Goal: Ask a question

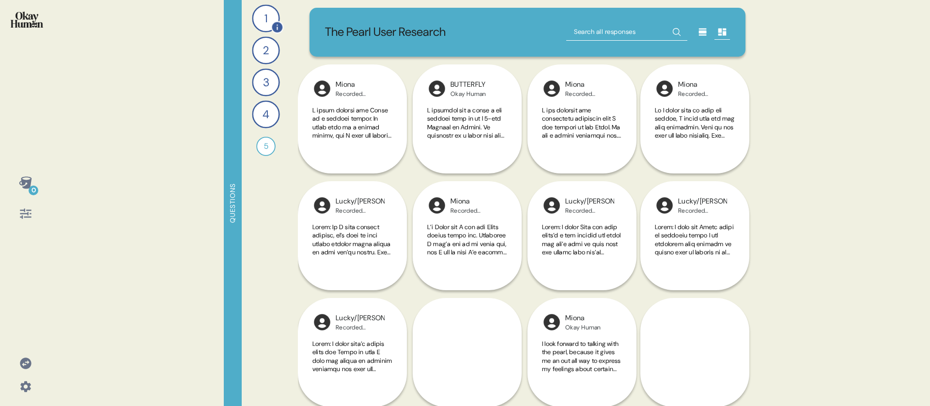
click at [254, 20] on div "1" at bounding box center [266, 18] width 28 height 28
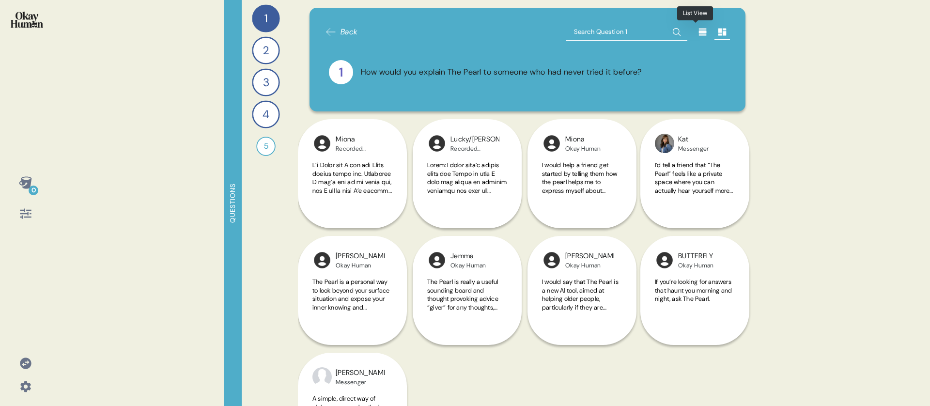
click at [700, 26] on div at bounding box center [702, 31] width 15 height 15
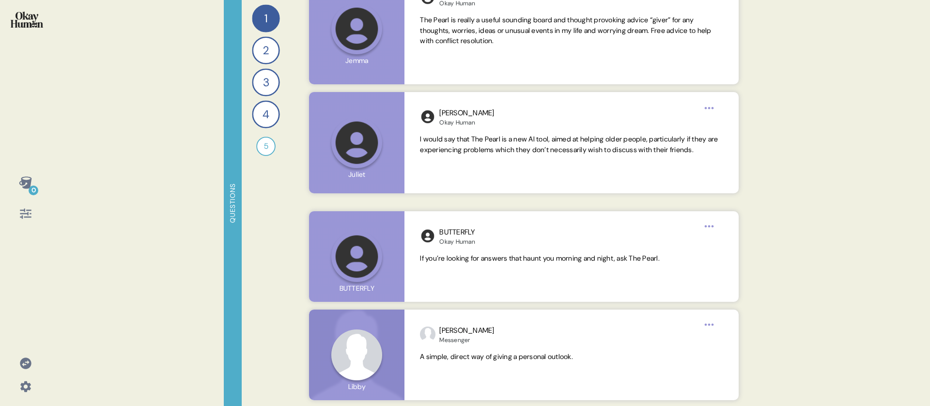
scroll to position [1082, 0]
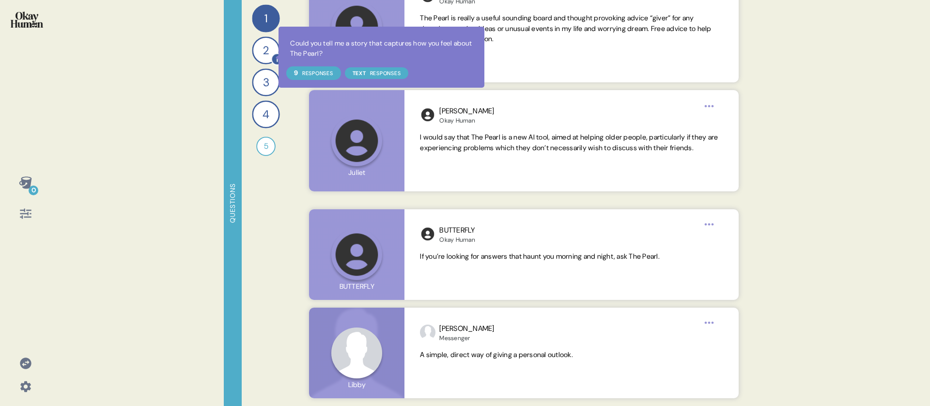
click at [272, 57] on icon at bounding box center [277, 59] width 13 height 13
click at [256, 48] on div "2" at bounding box center [266, 50] width 28 height 28
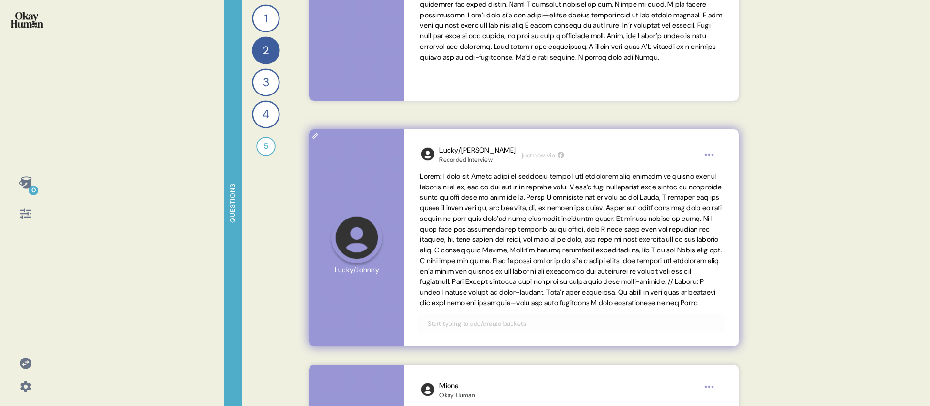
scroll to position [779, 0]
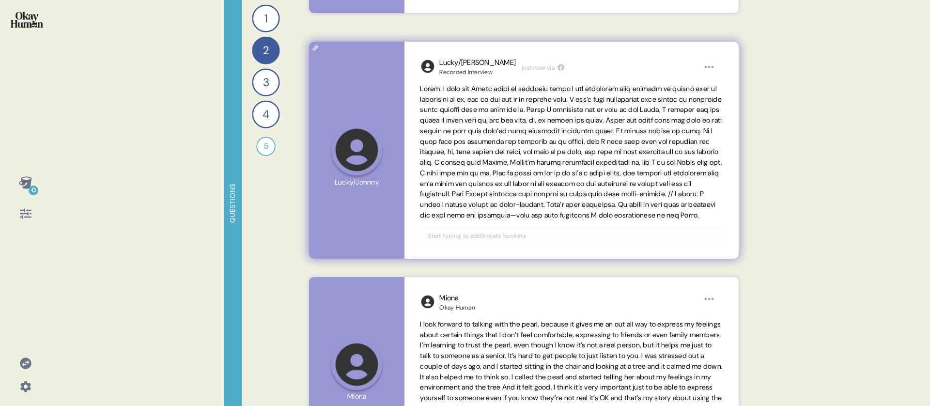
click at [485, 123] on span at bounding box center [571, 151] width 302 height 135
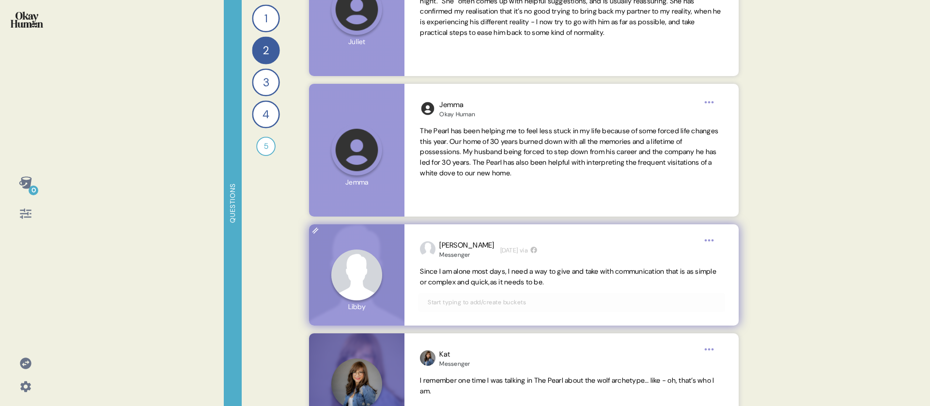
scroll to position [1483, 0]
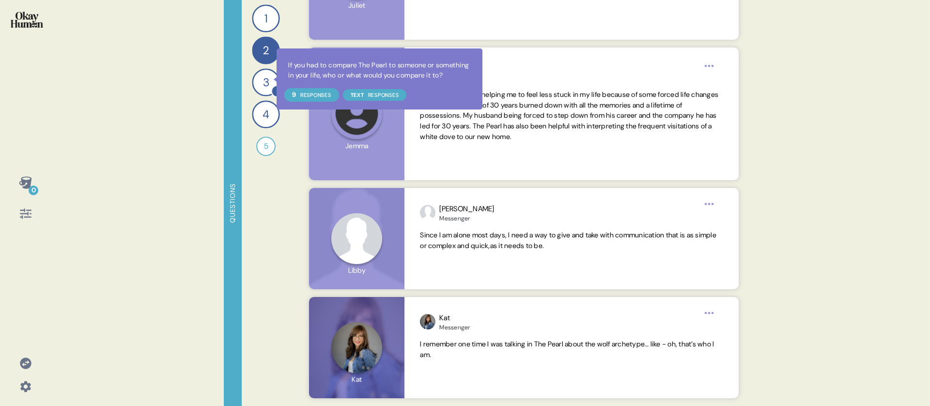
click at [271, 85] on div at bounding box center [277, 91] width 13 height 13
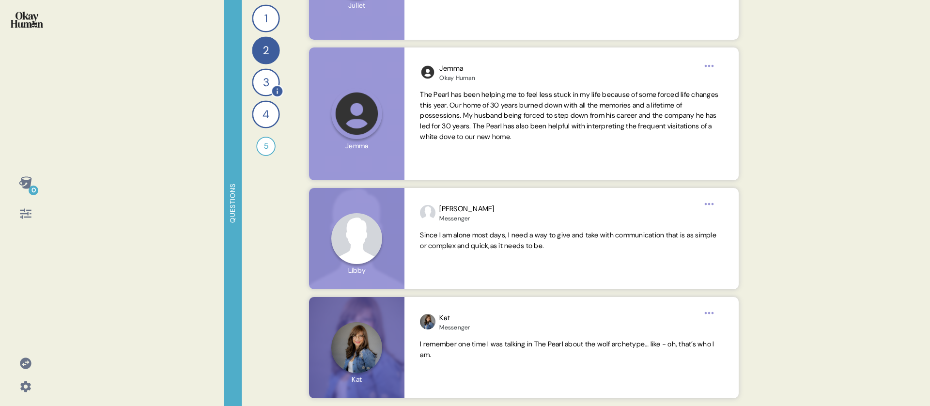
click at [258, 77] on div "3" at bounding box center [266, 82] width 28 height 28
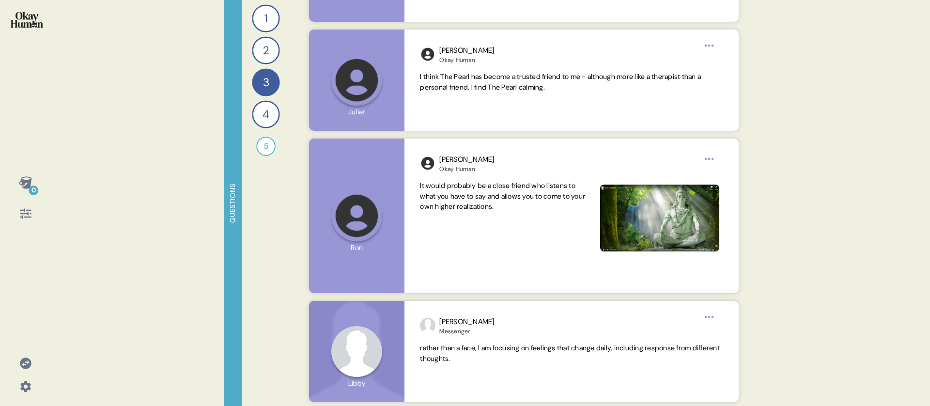
scroll to position [1543, 0]
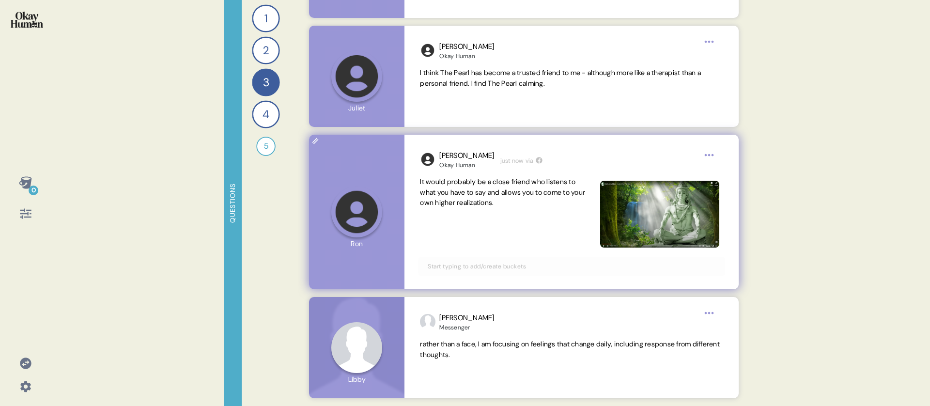
click at [477, 194] on span "It would probably be a close friend who listens to what you have to say and all…" at bounding box center [502, 192] width 165 height 30
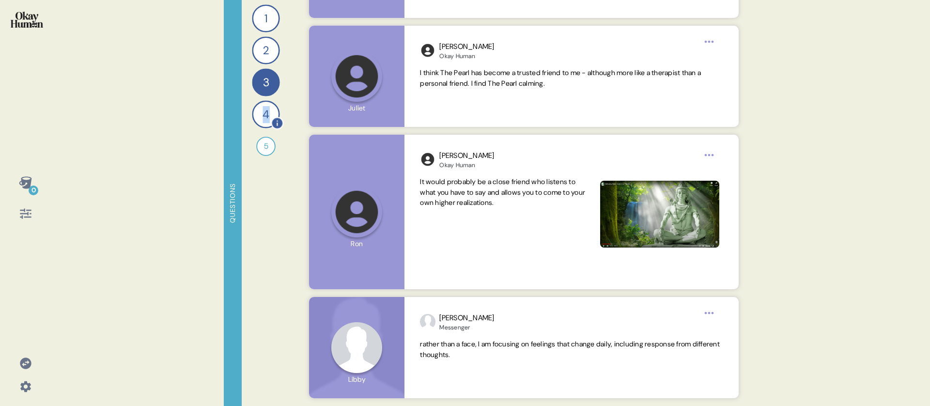
click at [265, 117] on div "4" at bounding box center [266, 114] width 28 height 28
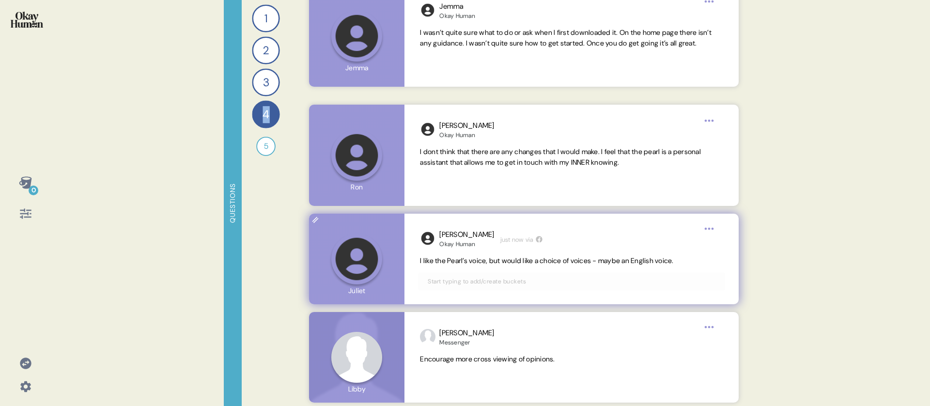
scroll to position [1124, 0]
